Goal: Information Seeking & Learning: Learn about a topic

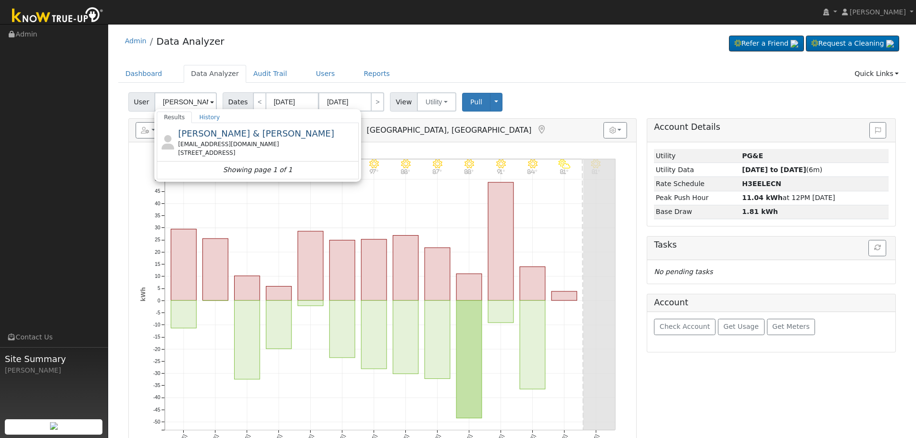
click at [256, 129] on span "[PERSON_NAME] & [PERSON_NAME]" at bounding box center [256, 133] width 156 height 10
type input "[PERSON_NAME] & [PERSON_NAME]"
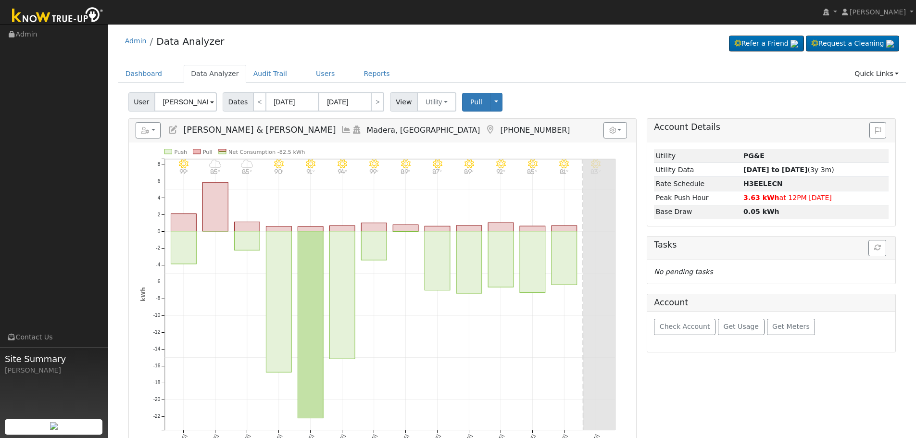
click at [341, 132] on icon at bounding box center [346, 129] width 11 height 9
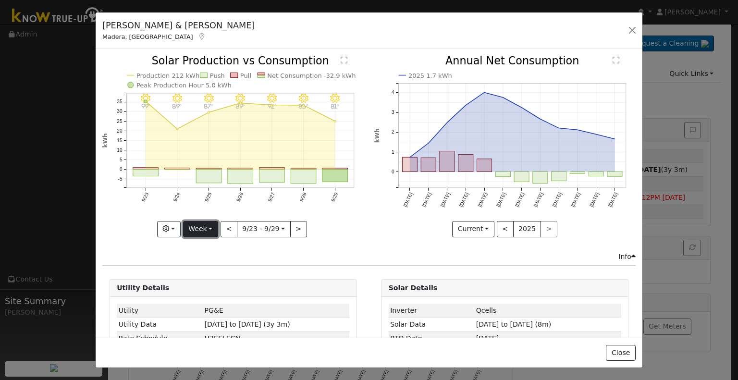
click at [212, 230] on button "Week" at bounding box center [200, 229] width 35 height 16
click at [224, 272] on link "Month" at bounding box center [217, 275] width 67 height 13
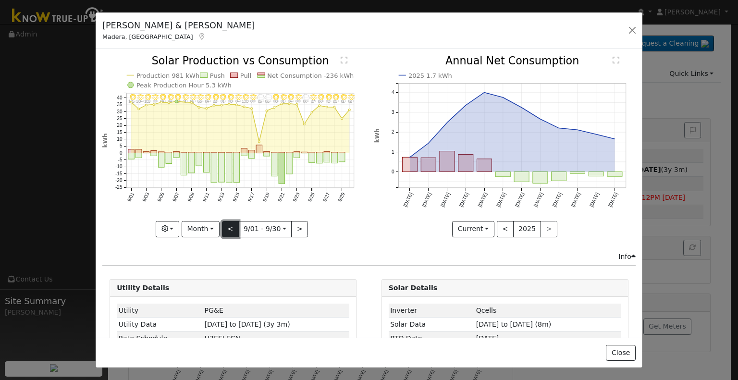
click at [234, 224] on button "<" at bounding box center [230, 229] width 17 height 16
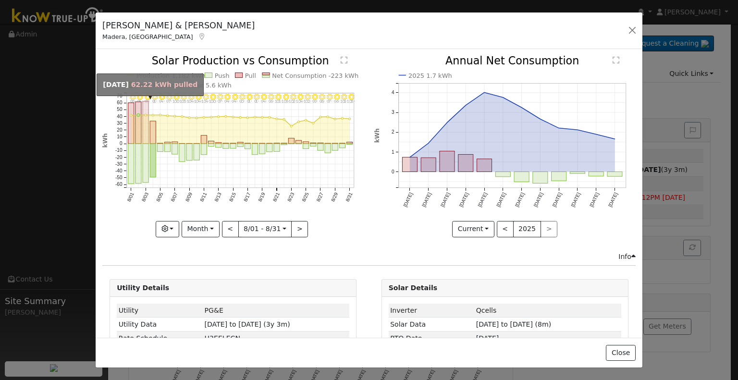
click at [143, 134] on rect "onclick=""" at bounding box center [146, 122] width 6 height 42
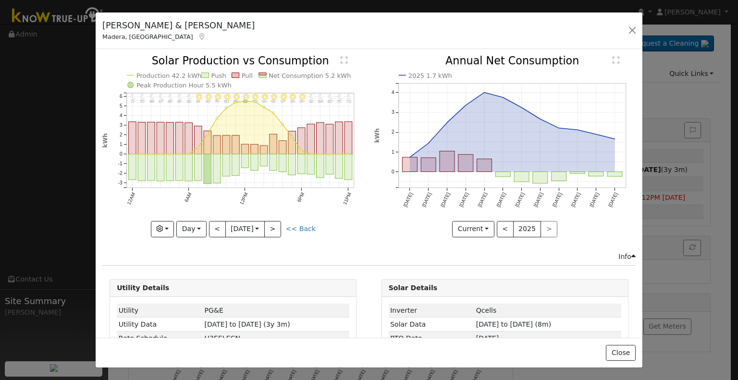
click at [305, 217] on icon "11PM - Clear 72° 10PM - Clear 75° 9PM - Clear 80° 8PM - Clear 86° 7PM - Clear 9…" at bounding box center [232, 146] width 261 height 180
click at [307, 225] on link "<< Back" at bounding box center [301, 229] width 30 height 8
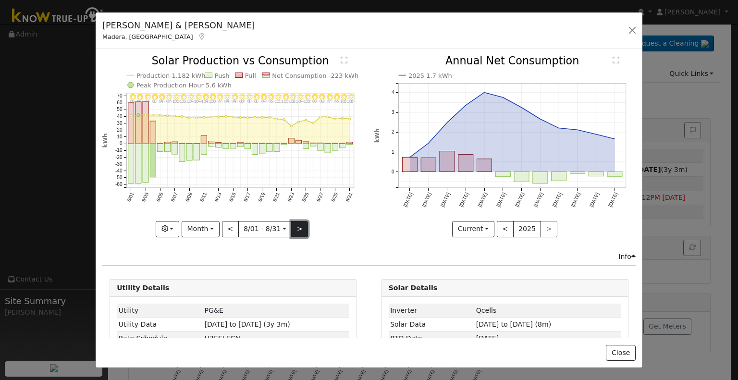
click at [293, 221] on button ">" at bounding box center [299, 229] width 17 height 16
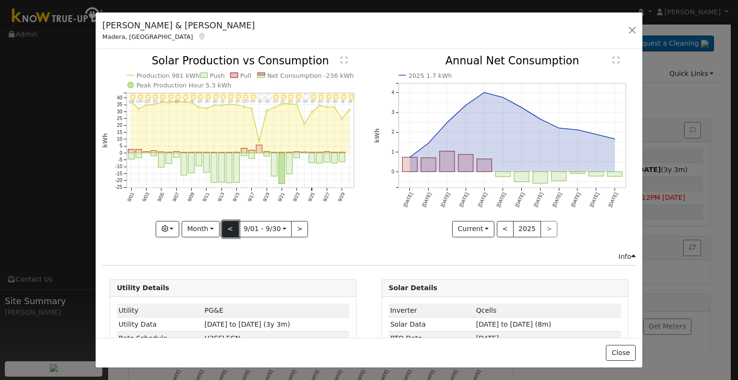
click at [228, 230] on button "<" at bounding box center [230, 229] width 17 height 16
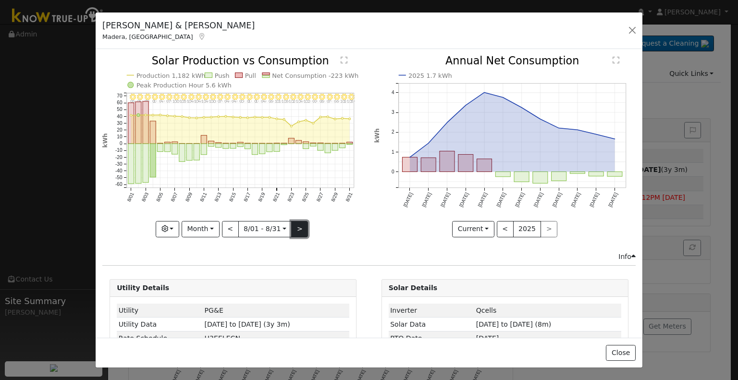
click at [300, 224] on button ">" at bounding box center [299, 229] width 17 height 16
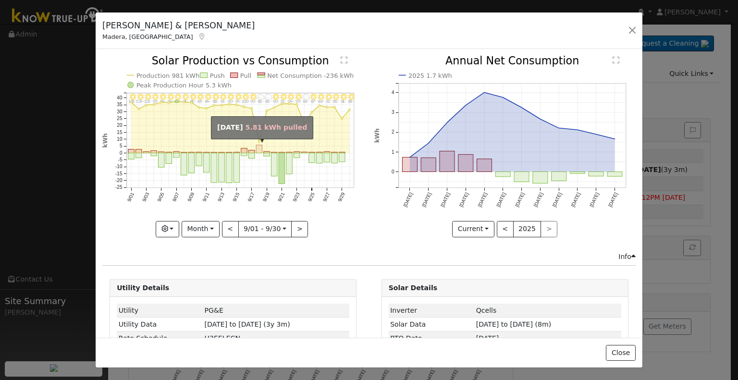
click at [257, 148] on rect "onclick=""" at bounding box center [259, 149] width 6 height 8
type input "[DATE]"
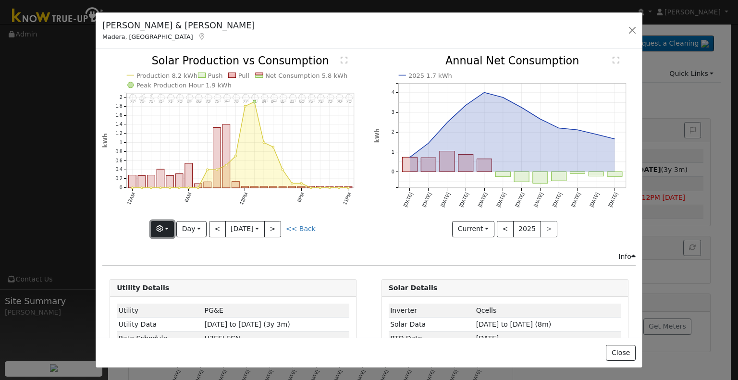
click at [168, 228] on button "button" at bounding box center [163, 229] width 24 height 16
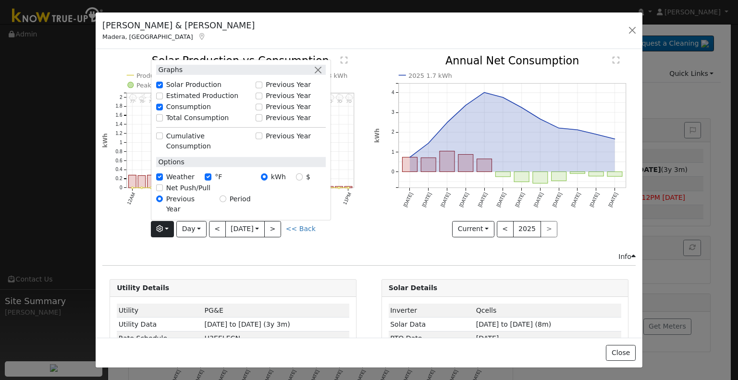
click at [174, 123] on label "Total Consumption" at bounding box center [197, 118] width 63 height 10
click at [163, 121] on input "Total Consumption" at bounding box center [159, 117] width 7 height 7
checkbox input "true"
click at [237, 246] on div "11PM - Cloudy 70° 10PM - Cloudy 70° 9PM - Cloudy 70° 8PM - Cloudy 72° 7PM - Clo…" at bounding box center [234, 154] width 272 height 196
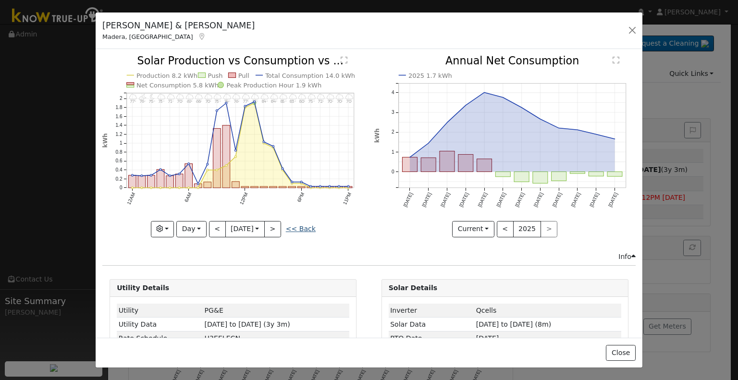
click at [299, 229] on link "<< Back" at bounding box center [301, 229] width 30 height 8
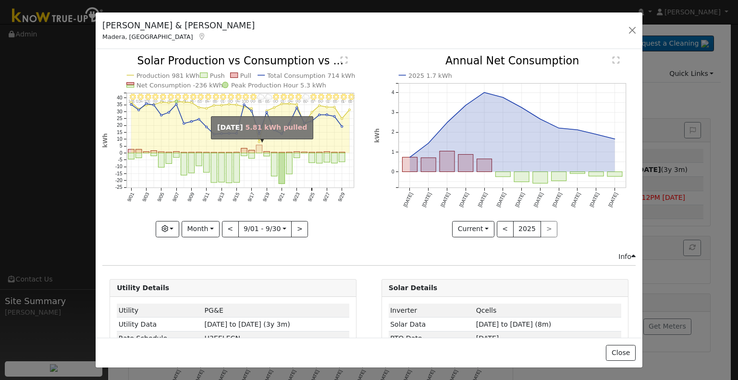
click at [259, 147] on rect "onclick=""" at bounding box center [259, 149] width 6 height 8
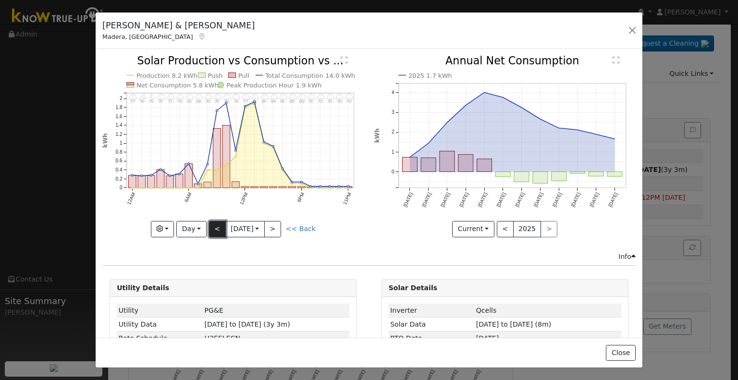
click at [218, 228] on button "<" at bounding box center [217, 229] width 17 height 16
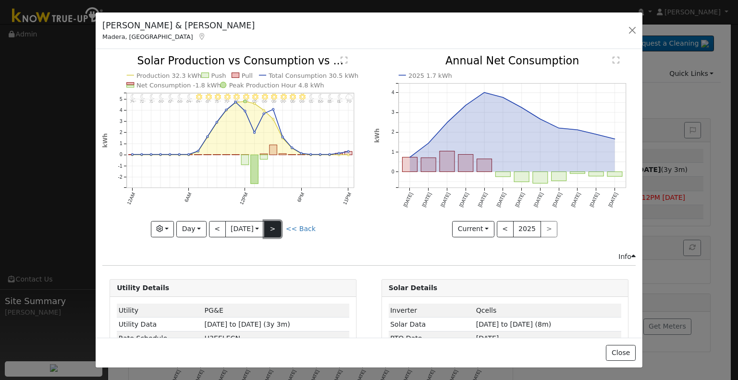
click at [278, 224] on button ">" at bounding box center [272, 229] width 17 height 16
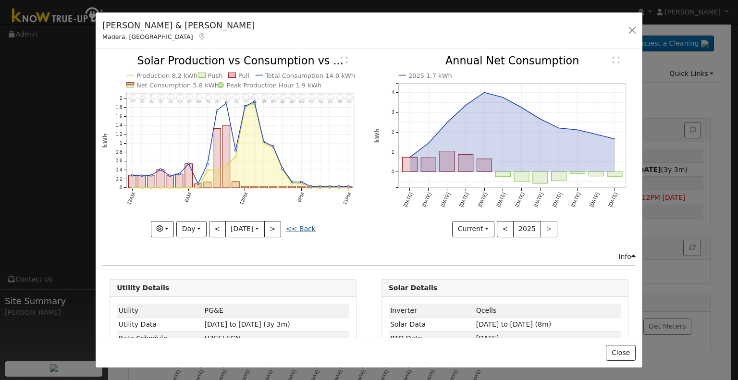
click at [299, 230] on link "<< Back" at bounding box center [301, 229] width 30 height 8
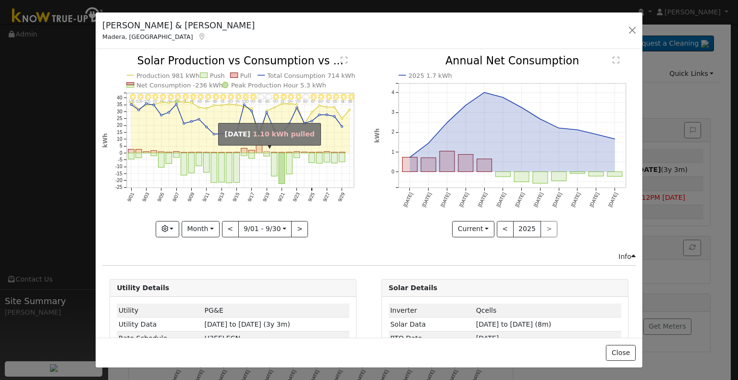
click at [265, 152] on rect "onclick=""" at bounding box center [267, 152] width 6 height 1
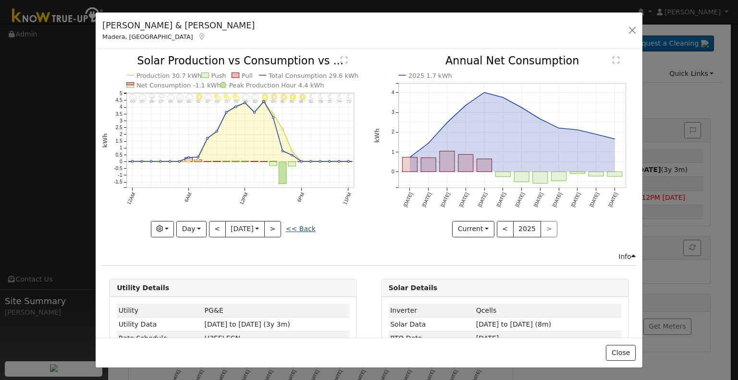
click at [298, 230] on link "<< Back" at bounding box center [301, 229] width 30 height 8
type input "[DATE]"
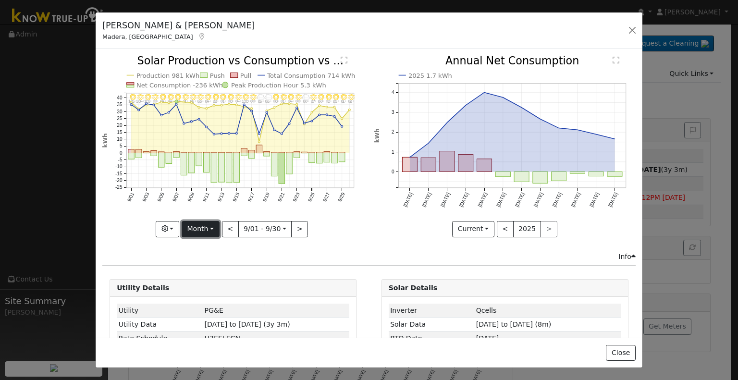
click at [202, 225] on button "Month" at bounding box center [201, 229] width 38 height 16
click at [213, 298] on link "Custom" at bounding box center [215, 302] width 67 height 13
click at [244, 225] on input "[DATE]" at bounding box center [235, 229] width 31 height 15
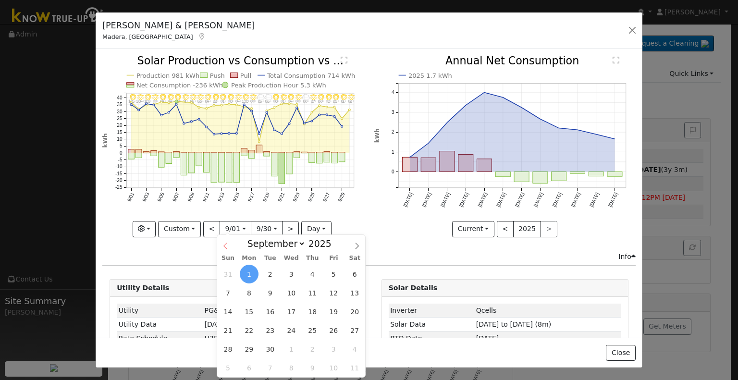
click at [228, 246] on icon at bounding box center [225, 246] width 7 height 7
select select "7"
click at [271, 351] on span "26" at bounding box center [270, 349] width 19 height 19
type input "[DATE]"
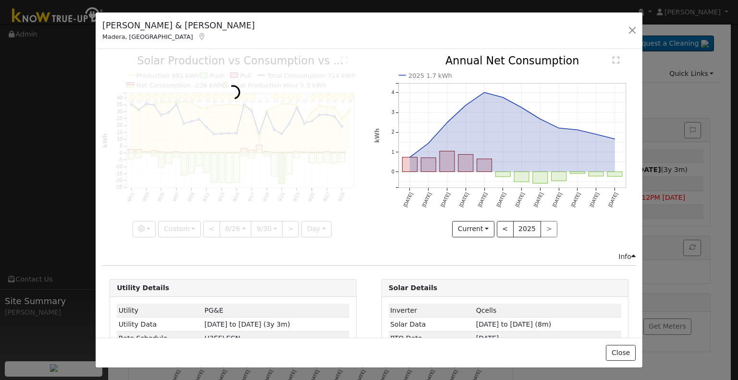
scroll to position [0, 7]
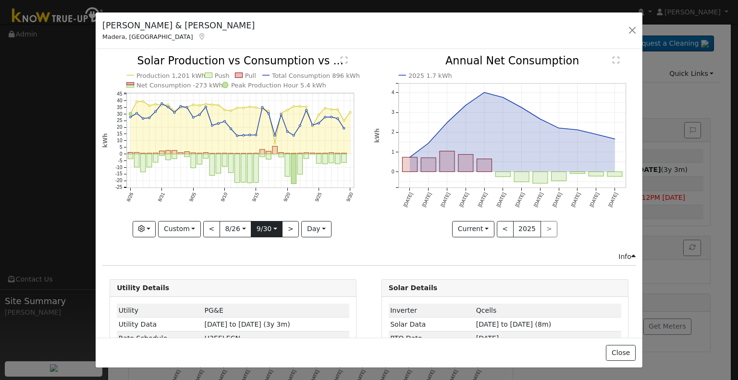
click at [274, 229] on input "[DATE]" at bounding box center [266, 229] width 31 height 15
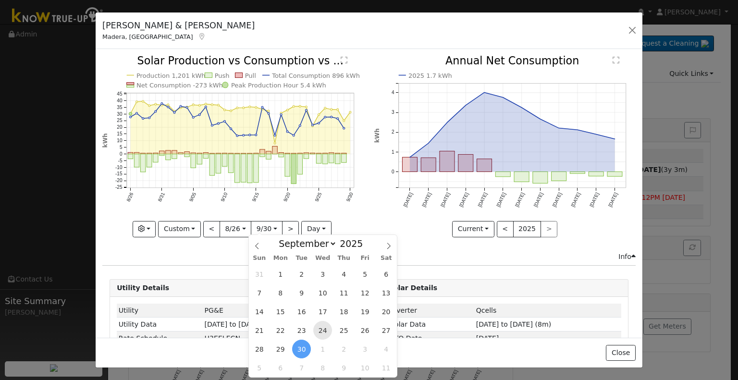
click at [318, 330] on span "24" at bounding box center [322, 330] width 19 height 19
type input "[DATE]"
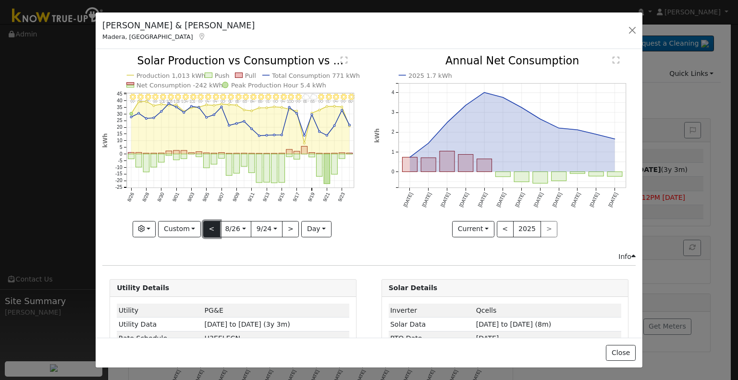
click at [208, 231] on button "<" at bounding box center [211, 229] width 17 height 16
type input "[DATE]"
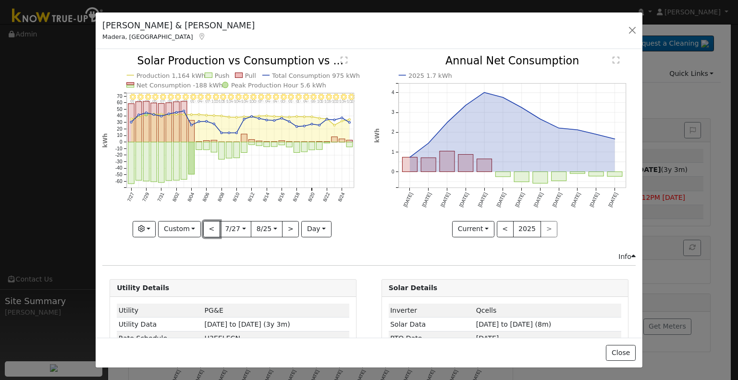
click at [209, 229] on button "<" at bounding box center [211, 229] width 17 height 16
type input "[DATE]"
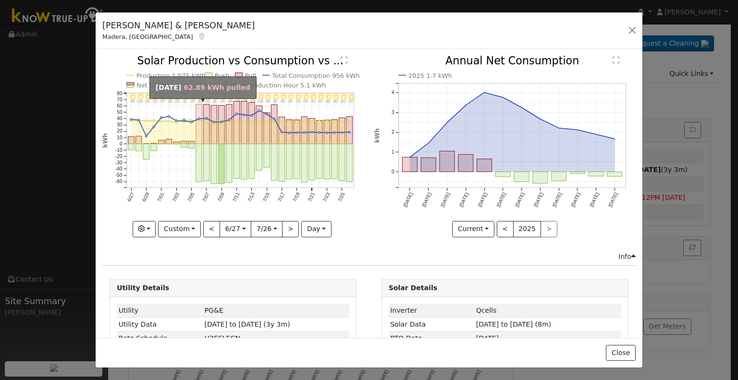
click at [198, 136] on rect "onclick=""" at bounding box center [199, 124] width 6 height 40
type input "[DATE]"
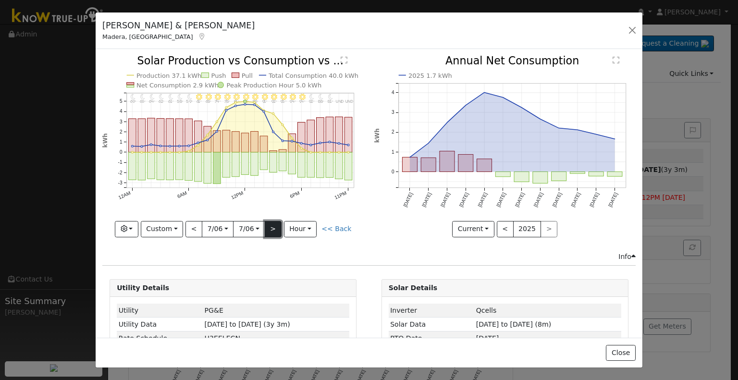
click at [269, 229] on button ">" at bounding box center [273, 229] width 17 height 16
type input "[DATE]"
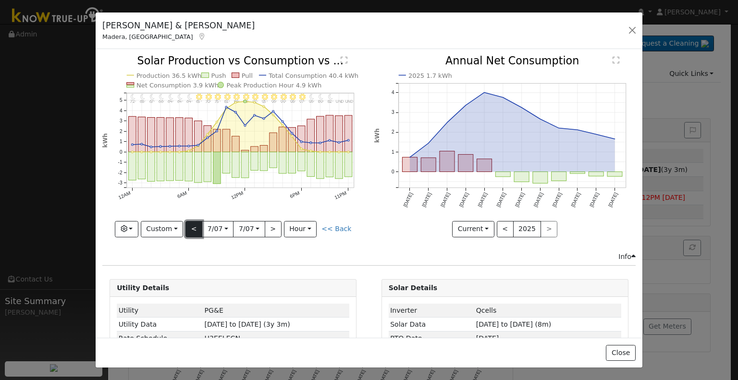
click at [192, 223] on button "<" at bounding box center [194, 229] width 17 height 16
type input "[DATE]"
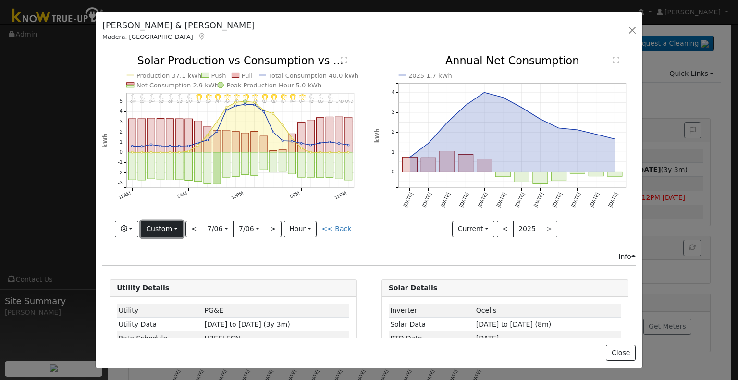
click at [168, 224] on button "Custom" at bounding box center [162, 229] width 43 height 16
click at [329, 225] on link "<< Back" at bounding box center [337, 229] width 30 height 8
type input "[DATE]"
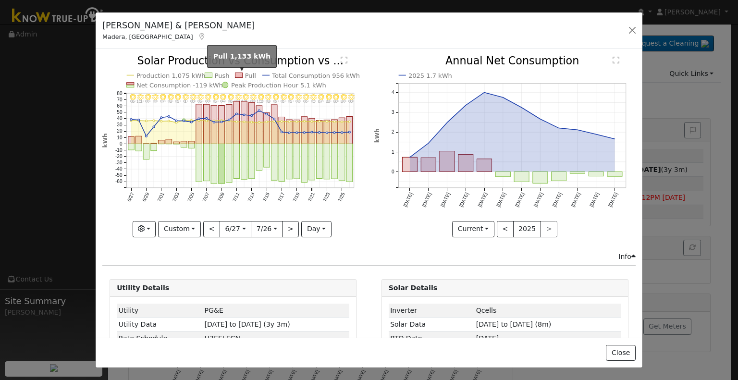
click at [237, 73] on rect at bounding box center [239, 75] width 7 height 5
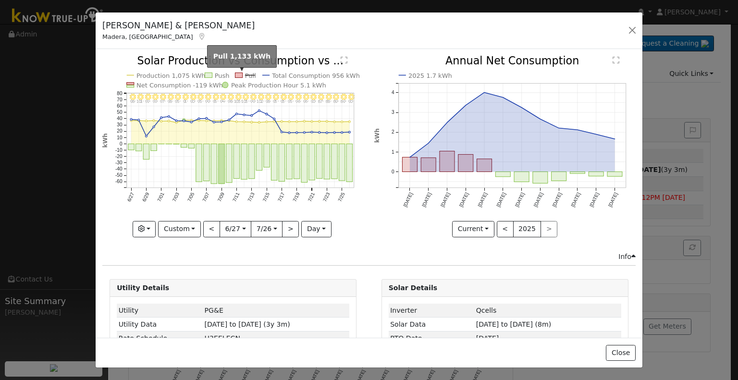
drag, startPoint x: 237, startPoint y: 73, endPoint x: 254, endPoint y: 84, distance: 20.4
click at [254, 84] on g "Production 1,075 kWh Push Pull Total Consumption 956 kWh Net Consumption -119 k…" at bounding box center [244, 80] width 234 height 17
click at [112, 186] on icon "7/26 - Clear 90° 7/25 - Clear 89° 7/24 - Clear 89° 7/23 - Clear 88° 7/22 - Clea…" at bounding box center [232, 146] width 261 height 180
click at [184, 228] on button "Custom" at bounding box center [179, 229] width 43 height 16
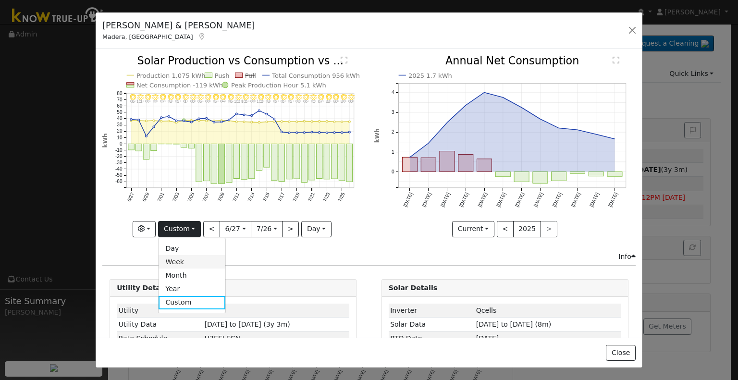
click at [183, 258] on link "Week" at bounding box center [192, 261] width 67 height 13
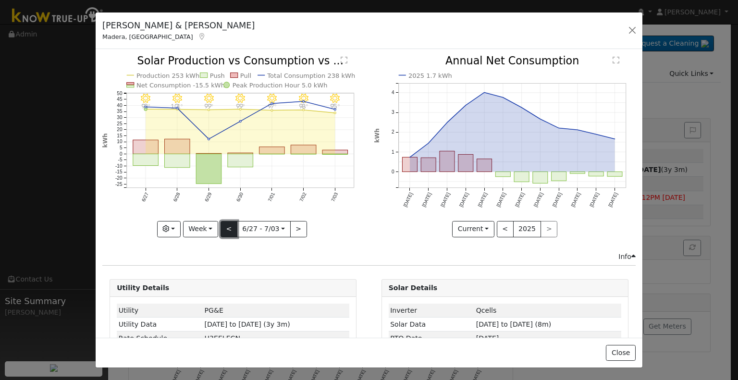
click at [221, 226] on button "<" at bounding box center [229, 229] width 17 height 16
type input "[DATE]"
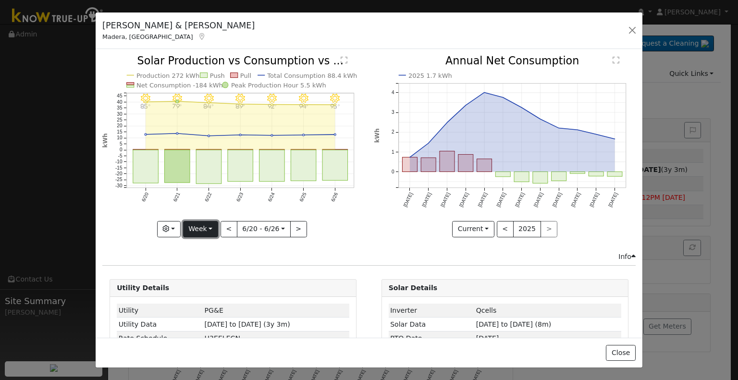
click at [211, 227] on button "Week" at bounding box center [200, 229] width 35 height 16
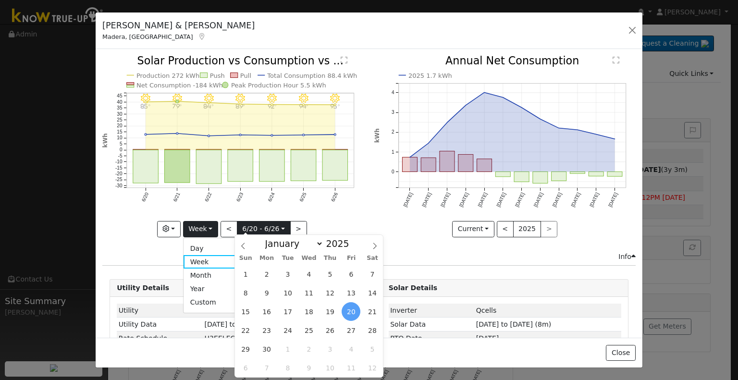
click at [259, 226] on input "[DATE]" at bounding box center [263, 229] width 53 height 15
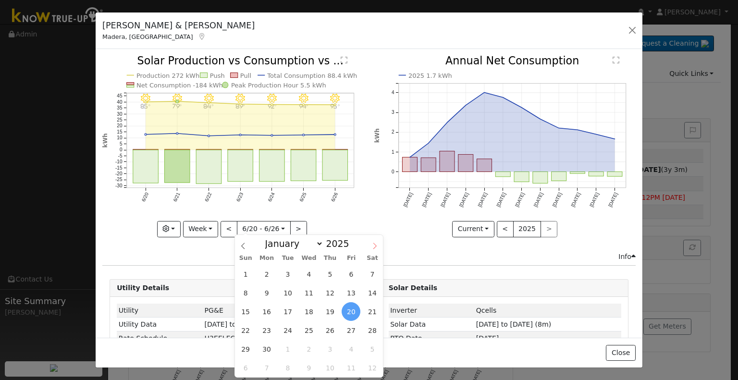
click at [375, 249] on icon at bounding box center [375, 246] width 7 height 7
click at [373, 248] on icon at bounding box center [375, 246] width 7 height 7
click at [368, 249] on span at bounding box center [375, 243] width 16 height 16
click at [370, 248] on span at bounding box center [375, 243] width 16 height 16
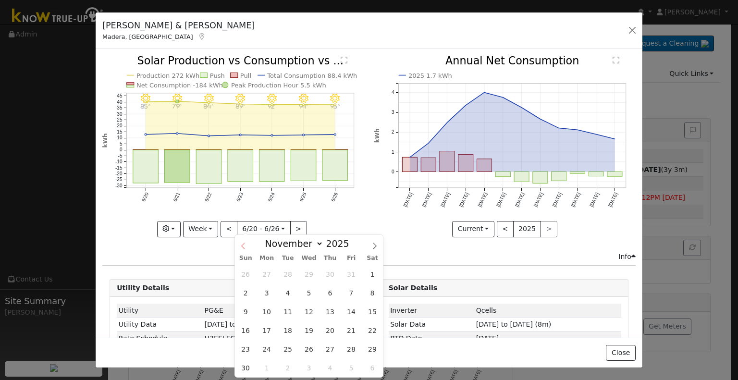
click at [244, 244] on icon at bounding box center [242, 246] width 3 height 6
click at [248, 245] on span at bounding box center [243, 243] width 16 height 16
select select "8"
click at [309, 329] on span "24" at bounding box center [309, 330] width 19 height 19
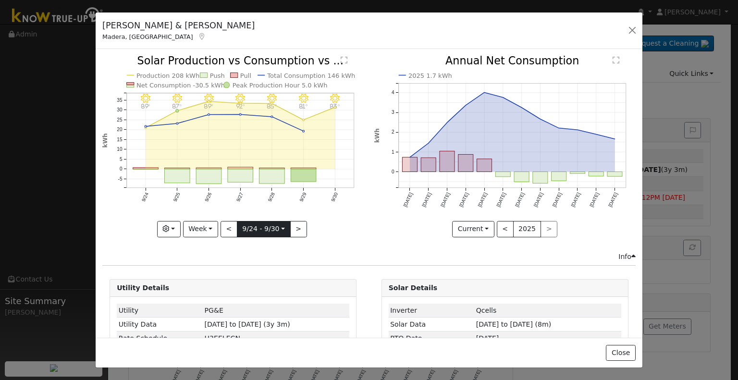
click at [254, 224] on input "[DATE]" at bounding box center [263, 229] width 53 height 15
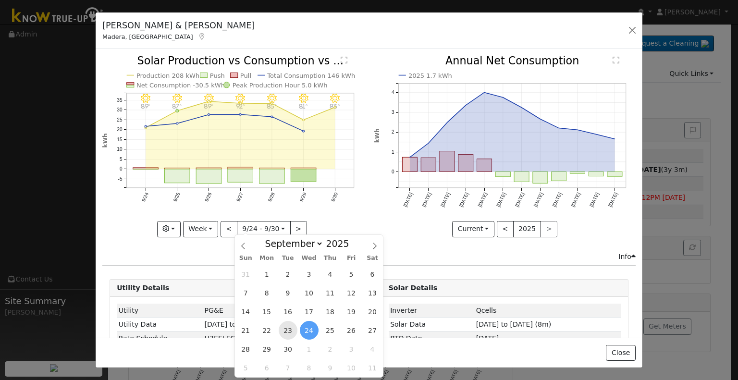
click at [291, 332] on span "23" at bounding box center [288, 330] width 19 height 19
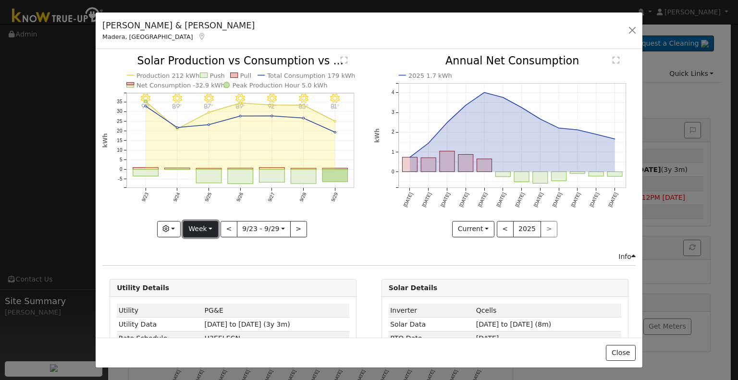
click at [206, 225] on button "Week" at bounding box center [200, 229] width 35 height 16
click at [226, 284] on link "Year" at bounding box center [217, 288] width 67 height 13
type input "[DATE]"
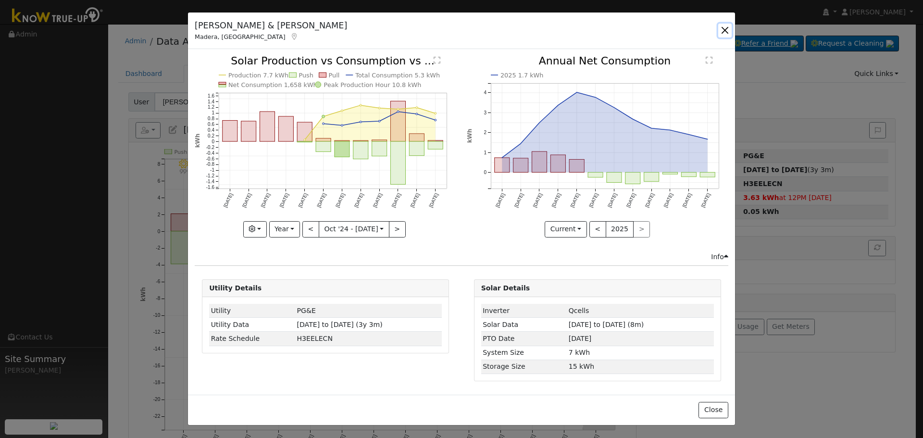
click at [723, 35] on button "button" at bounding box center [724, 30] width 13 height 13
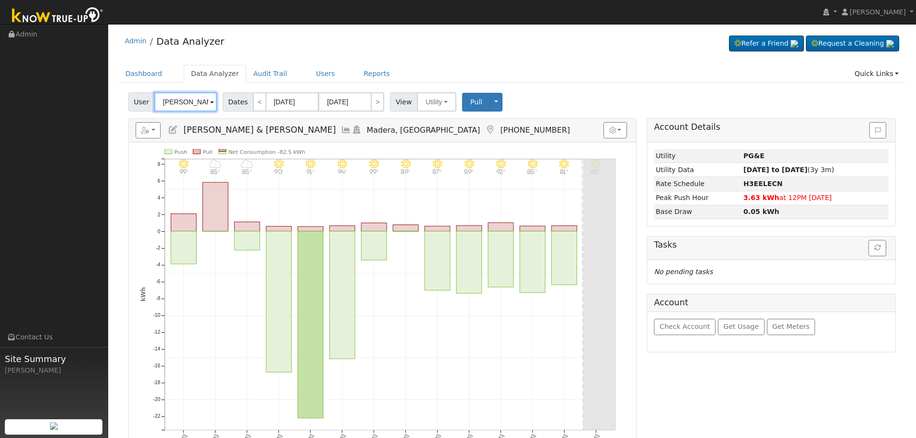
click at [194, 101] on input "[PERSON_NAME] & [PERSON_NAME]" at bounding box center [185, 101] width 62 height 19
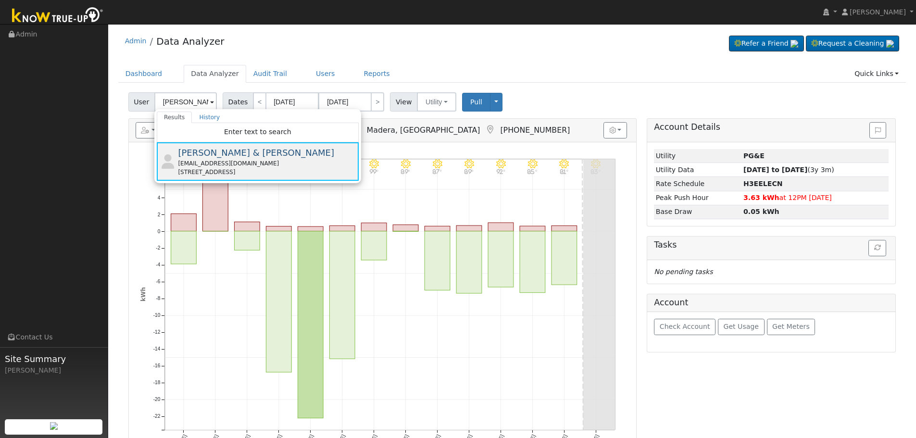
click at [261, 157] on div "[PERSON_NAME] & [PERSON_NAME] [EMAIL_ADDRESS][DOMAIN_NAME] [STREET_ADDRESS]" at bounding box center [267, 161] width 178 height 30
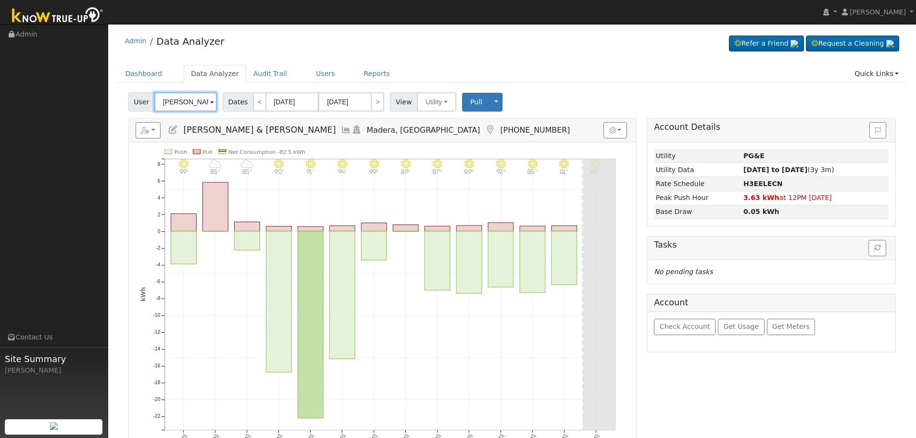
click at [199, 106] on input "[PERSON_NAME] & [PERSON_NAME]" at bounding box center [185, 101] width 62 height 19
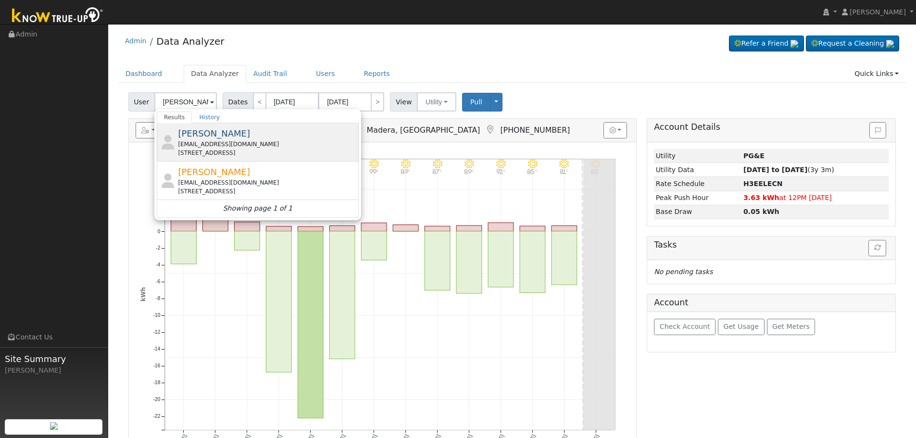
click at [219, 138] on span "[PERSON_NAME]" at bounding box center [214, 133] width 72 height 10
type input "[PERSON_NAME]"
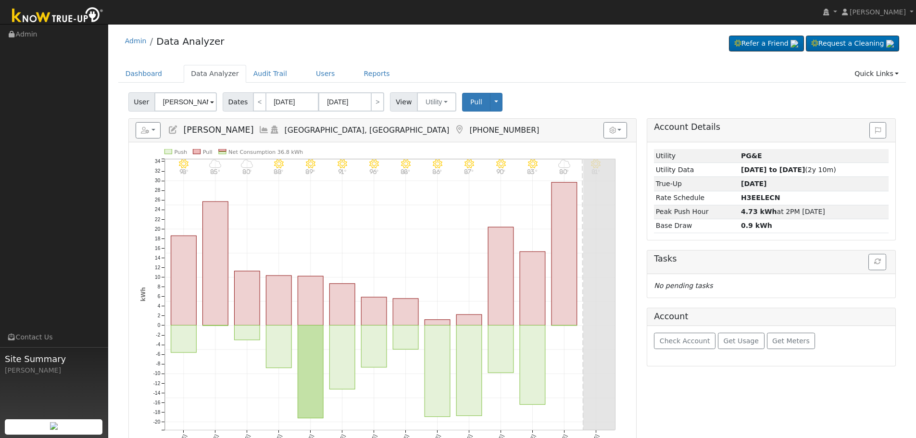
click at [264, 129] on icon at bounding box center [264, 129] width 11 height 9
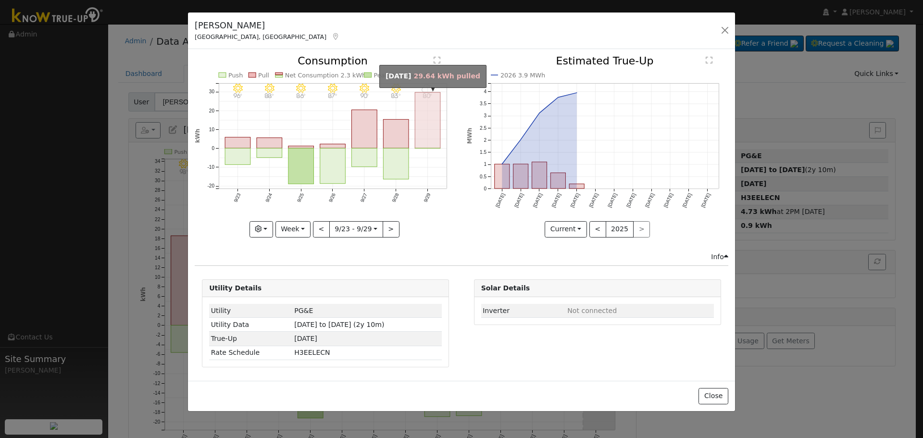
click at [429, 135] on rect "onclick=""" at bounding box center [427, 120] width 25 height 56
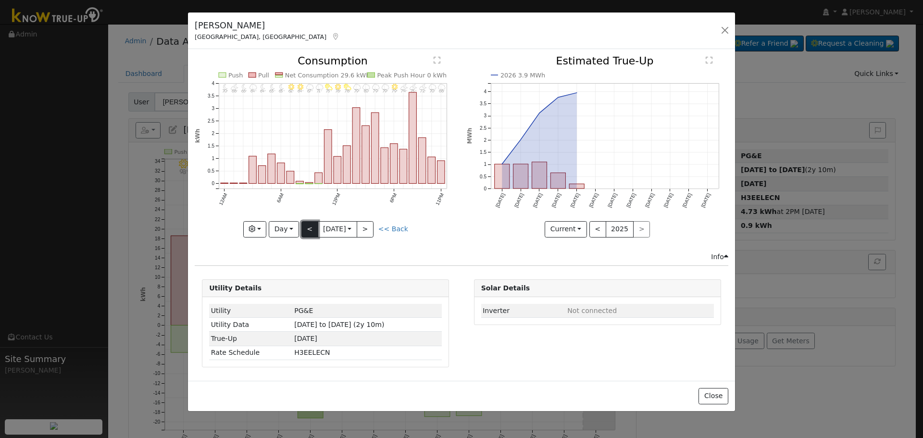
click at [305, 227] on button "<" at bounding box center [309, 229] width 17 height 16
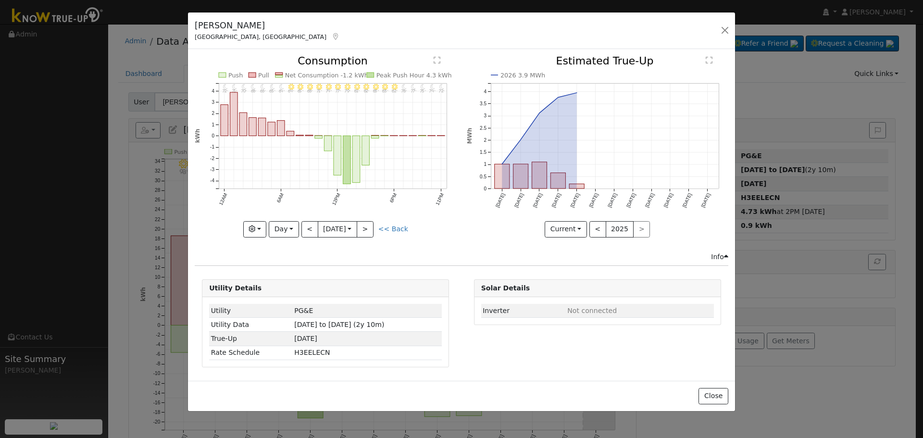
click at [398, 233] on div "<< Back" at bounding box center [393, 229] width 30 height 10
click at [399, 233] on link "<< Back" at bounding box center [393, 229] width 30 height 8
type input "[DATE]"
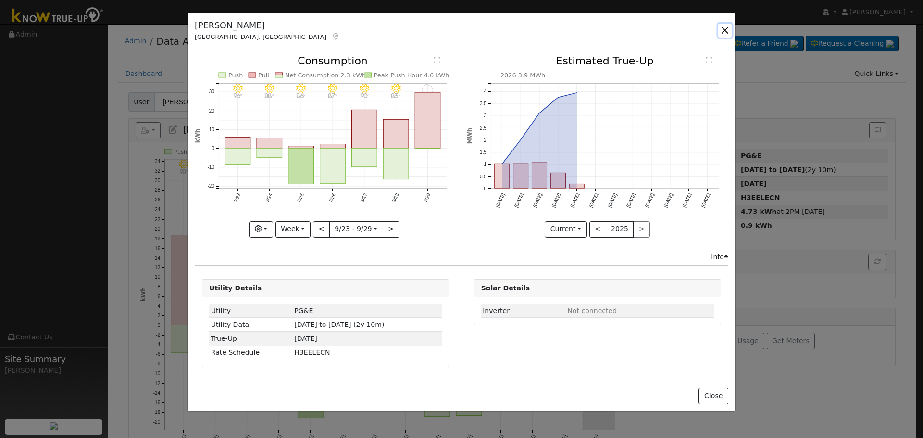
click at [726, 27] on button "button" at bounding box center [724, 30] width 13 height 13
